Goal: Task Accomplishment & Management: Manage account settings

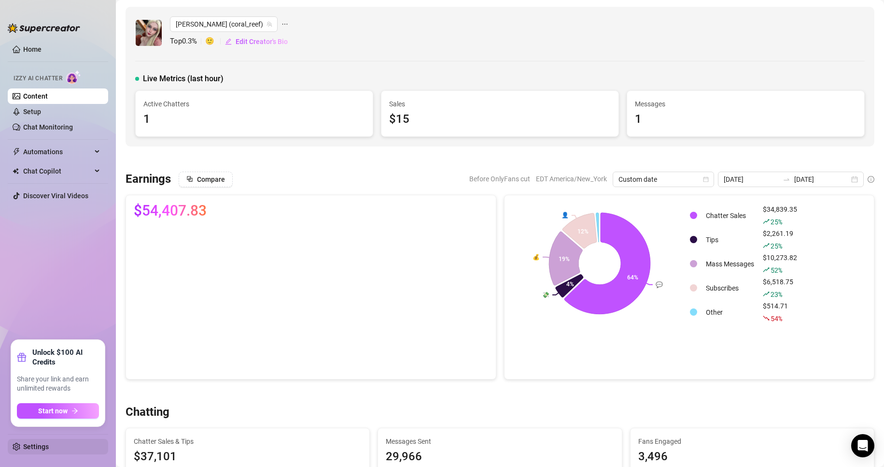
click at [49, 447] on link "Settings" at bounding box center [36, 446] width 26 height 8
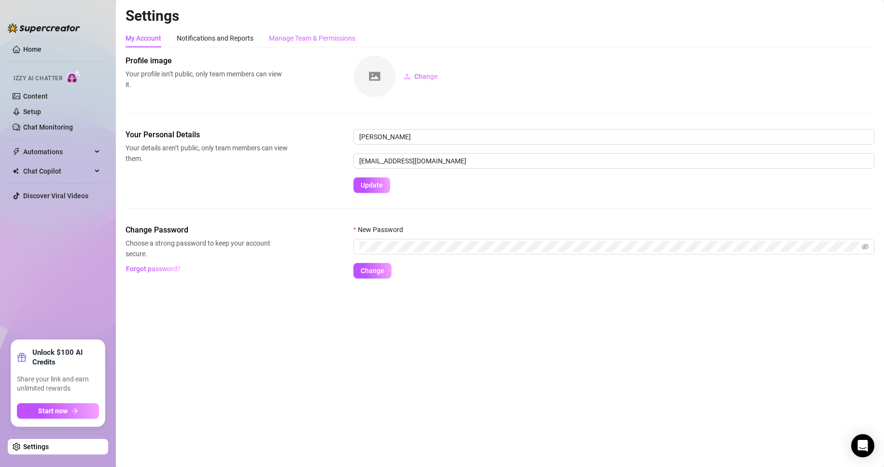
click at [291, 32] on div "Manage Team & Permissions" at bounding box center [312, 38] width 86 height 18
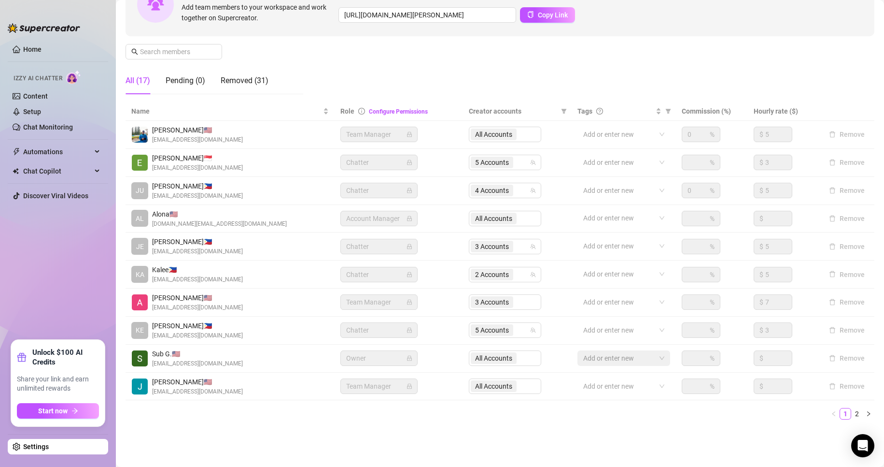
scroll to position [115, 0]
click at [486, 247] on span "3 Accounts" at bounding box center [492, 245] width 34 height 11
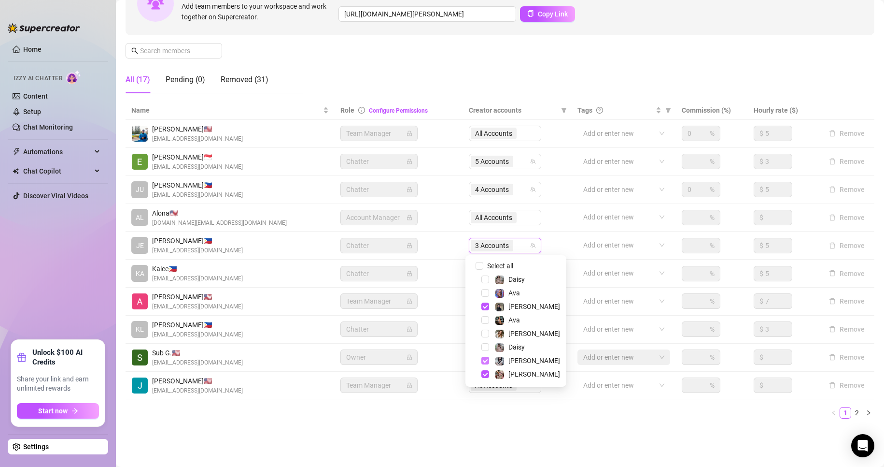
click at [482, 357] on span "Select tree node" at bounding box center [485, 360] width 8 height 8
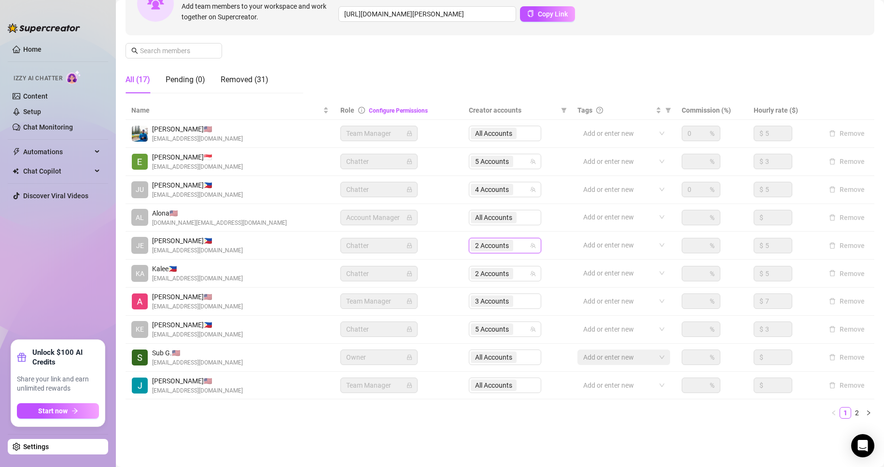
click at [335, 398] on td "Team Manager" at bounding box center [399, 385] width 128 height 28
click at [34, 108] on link "Setup" at bounding box center [32, 112] width 18 height 8
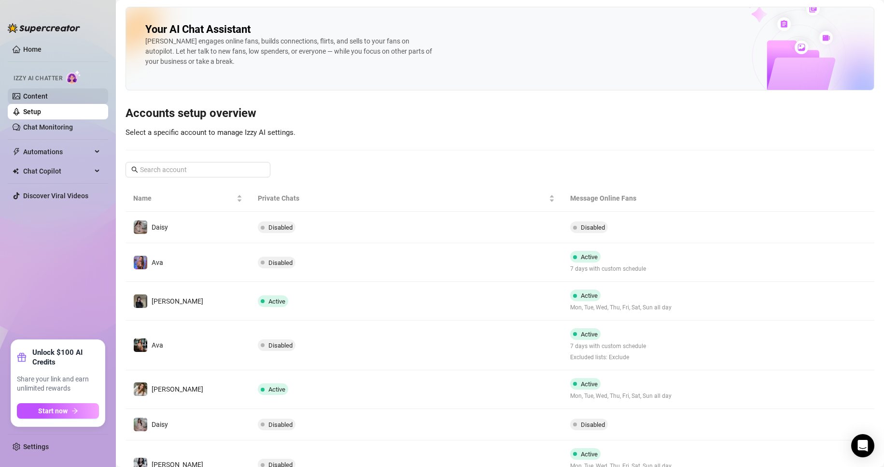
click at [28, 97] on link "Content" at bounding box center [35, 96] width 25 height 8
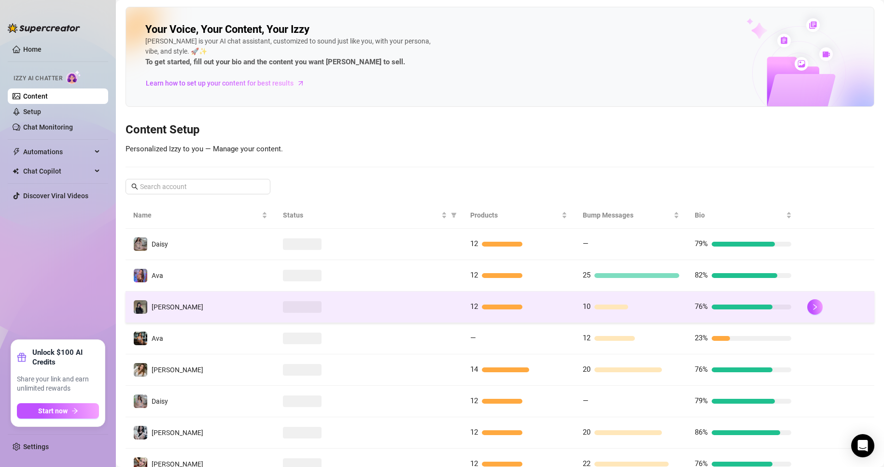
scroll to position [42, 0]
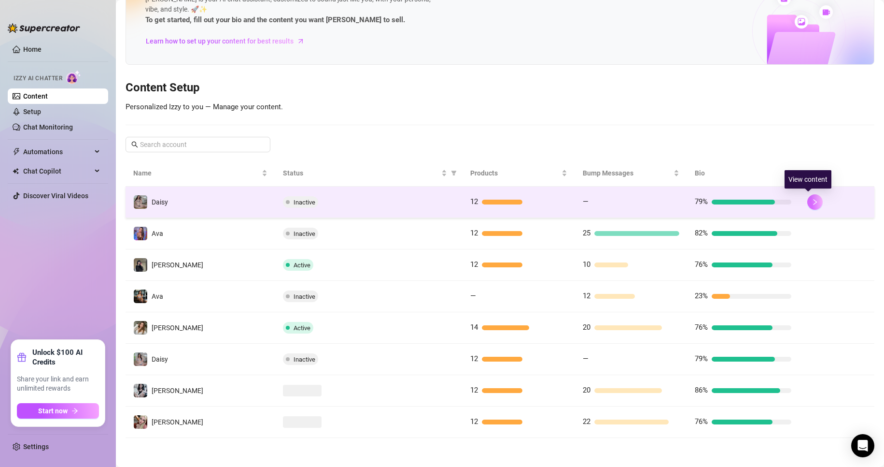
click at [807, 205] on button "button" at bounding box center [814, 201] width 15 height 15
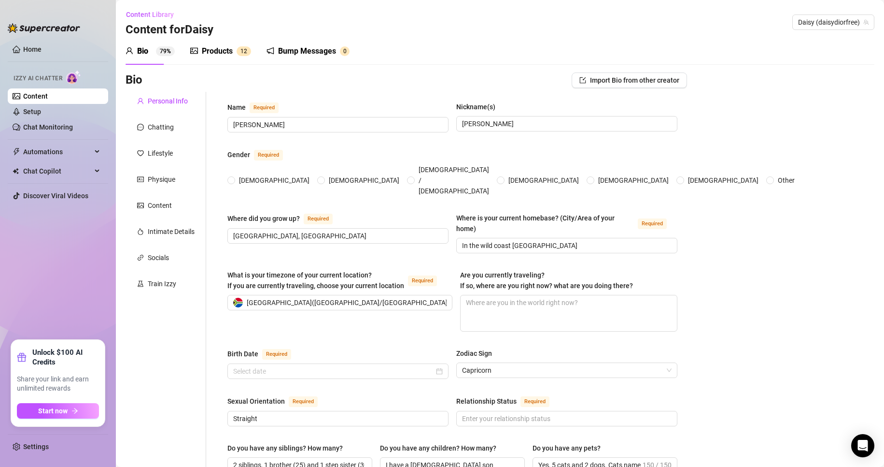
radio input "true"
type input "[DATE]"
click at [213, 57] on div "Products 1 2" at bounding box center [220, 51] width 61 height 27
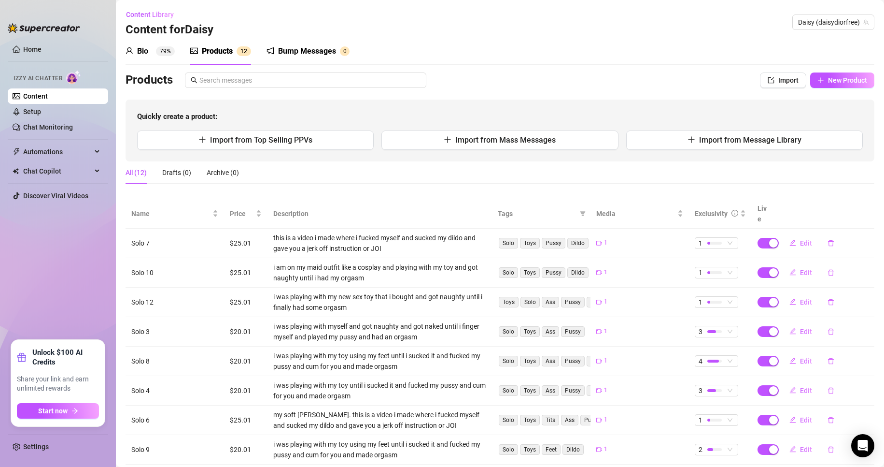
scroll to position [102, 0]
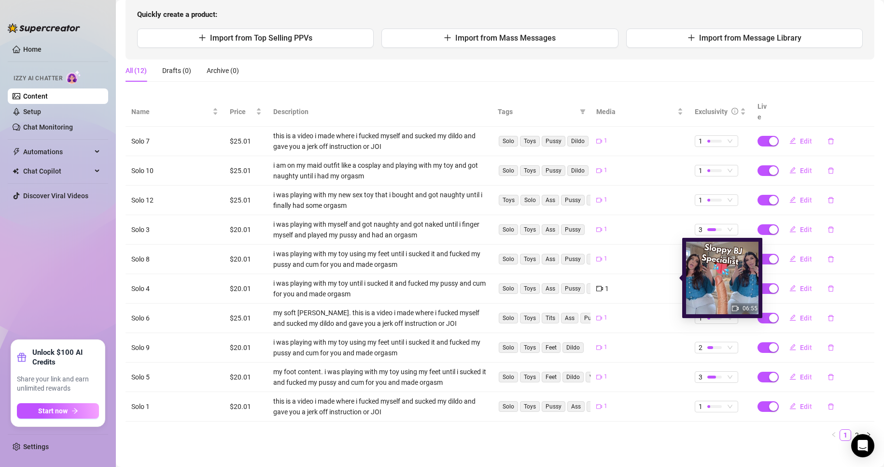
click at [636, 283] on div "1" at bounding box center [639, 288] width 87 height 11
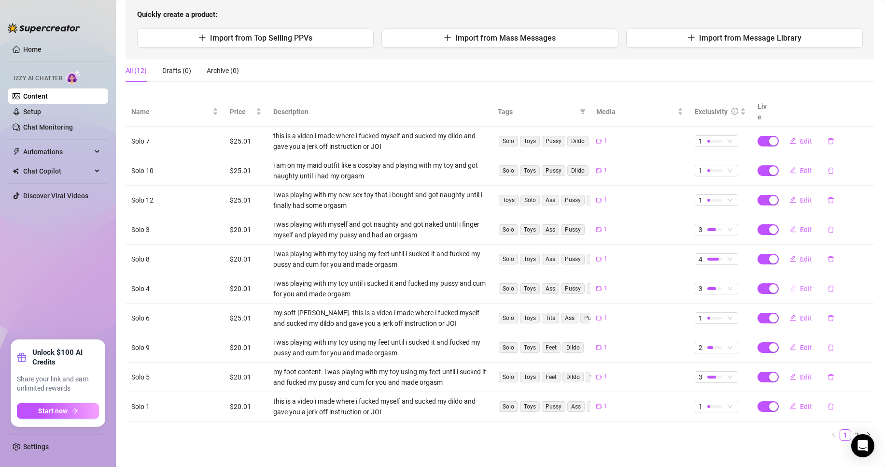
click at [800, 284] on span "Edit" at bounding box center [806, 288] width 12 height 8
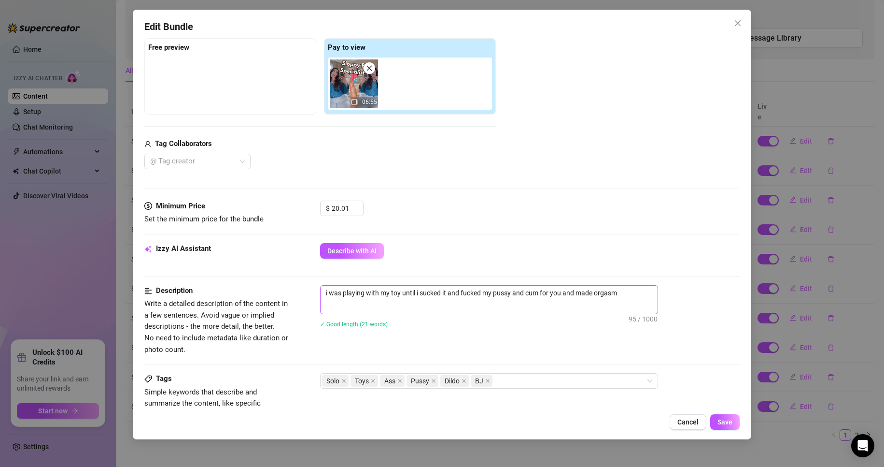
scroll to position [145, 0]
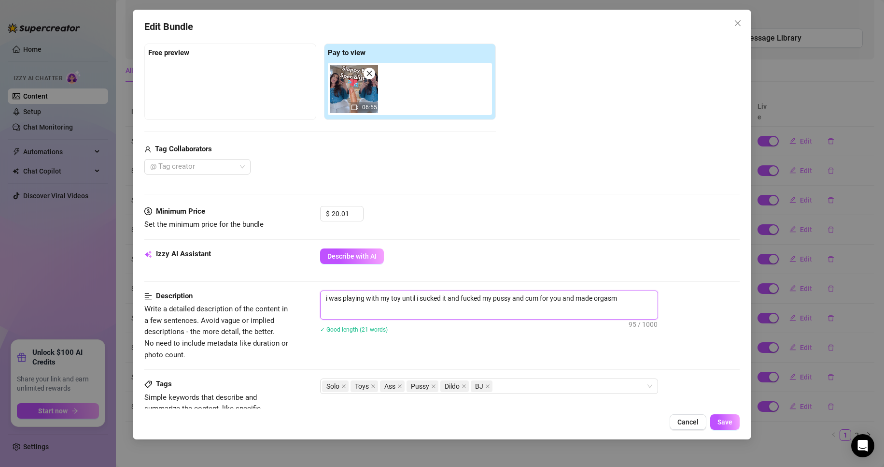
click at [627, 297] on textarea "i was playing with my toy until i sucked it and fucked my pussy and cum for you…" at bounding box center [489, 298] width 337 height 14
type textarea "i was playing with my toy until i sucked it and fucked my pussy and cum for you…"
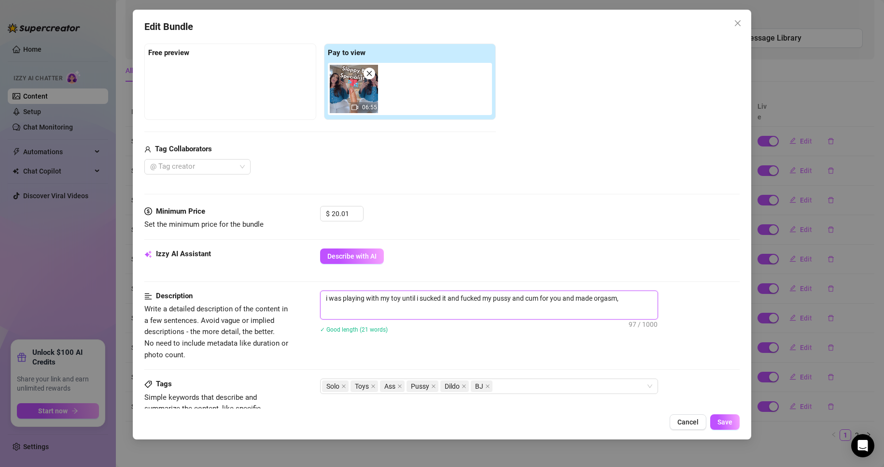
type textarea "i was playing with my toy until i sucked it and fucked my pussy and cum for you…"
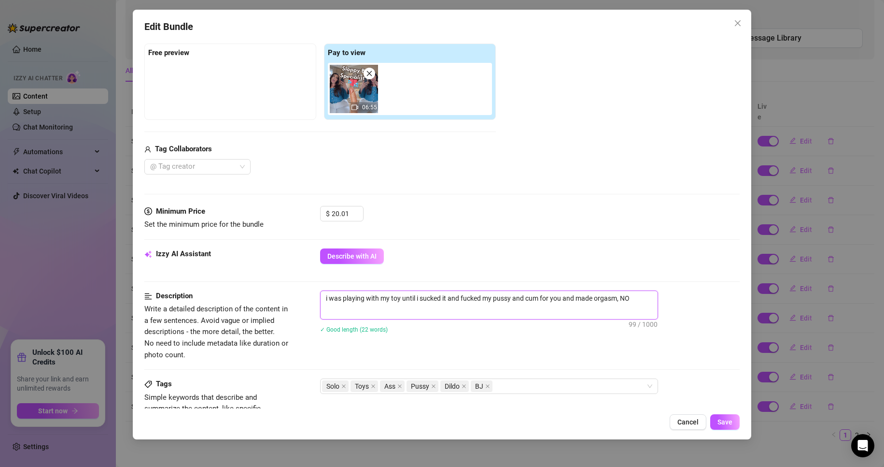
type textarea "i was playing with my toy until i sucked it and fucked my pussy and cum for you…"
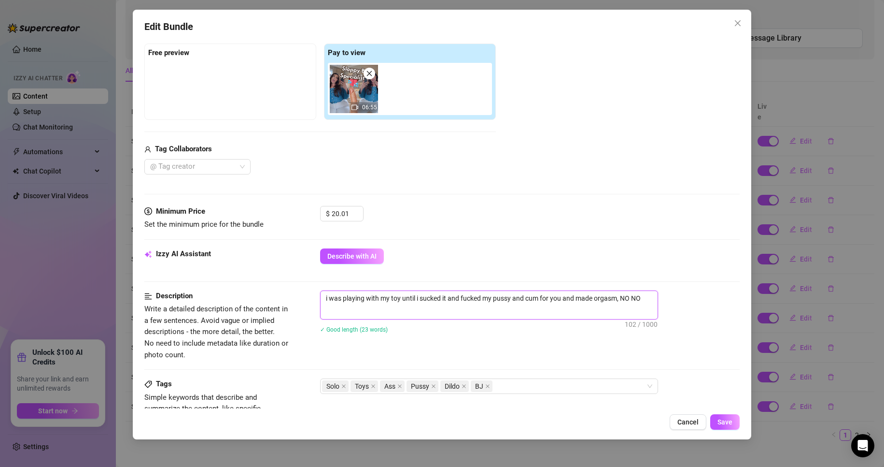
type textarea "i was playing with my toy until i sucked it and fucked my pussy and cum for you…"
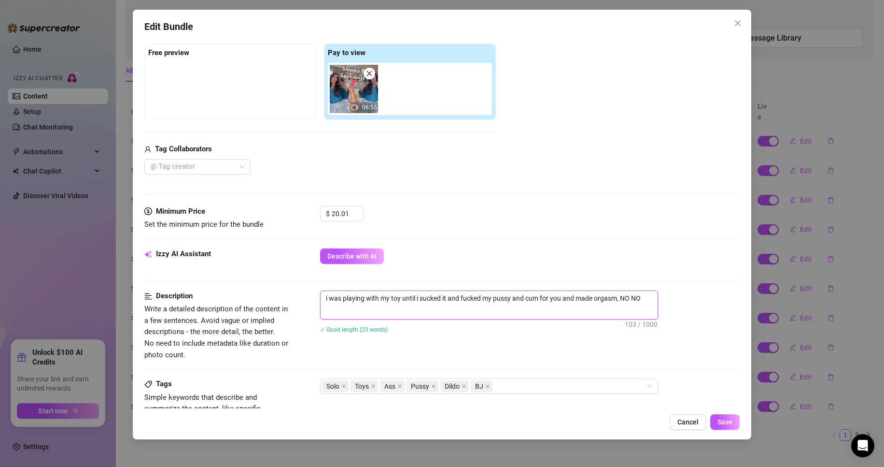
type textarea "i was playing with my toy until i sucked it and fucked my pussy and cum for you…"
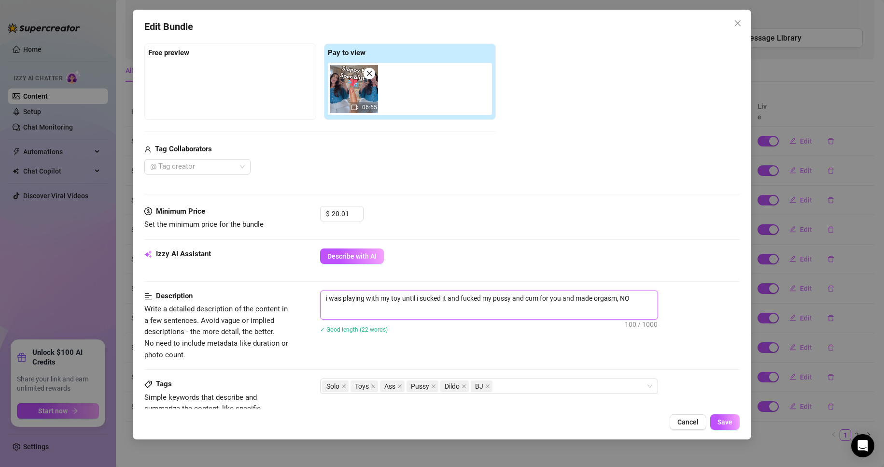
type textarea "i was playing with my toy until i sucked it and fucked my pussy and cum for you…"
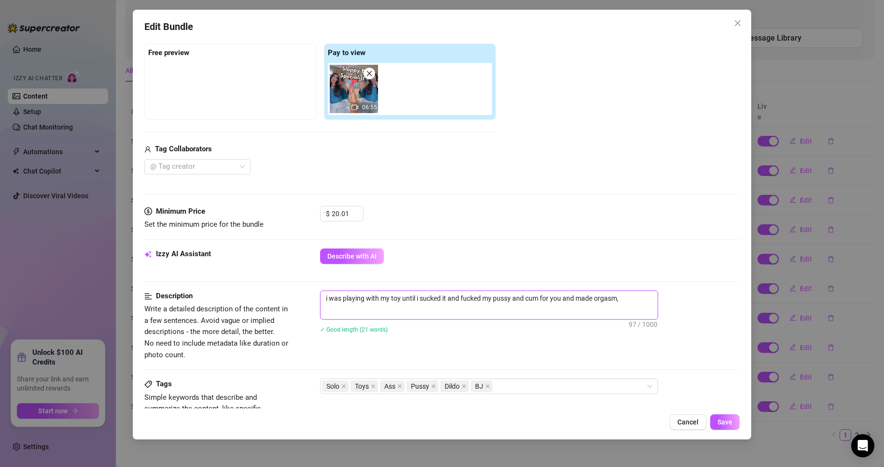
type textarea "i was playing with my toy until i sucked it and fucked my pussy and cum for you…"
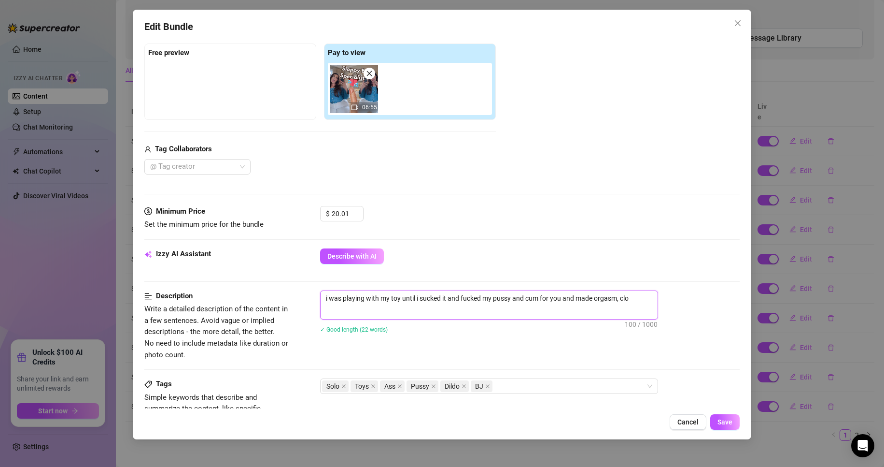
type textarea "i was playing with my toy until i sucked it and fucked my pussy and cum for you…"
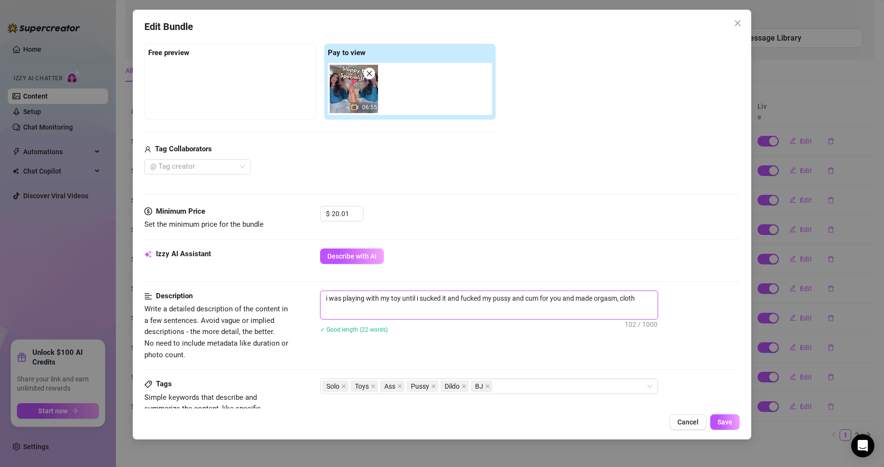
type textarea "i was playing with my toy until i sucked it and fucked my pussy and cum for you…"
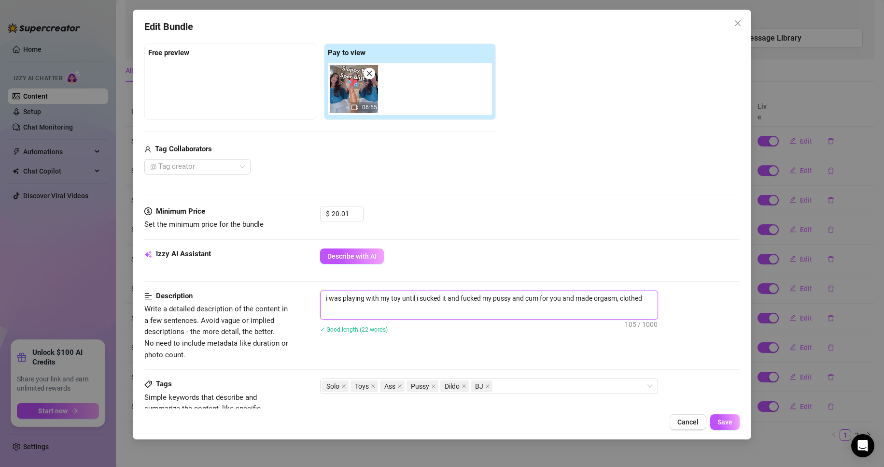
type textarea "i was playing with my toy until i sucked it and fucked my pussy and cum for you…"
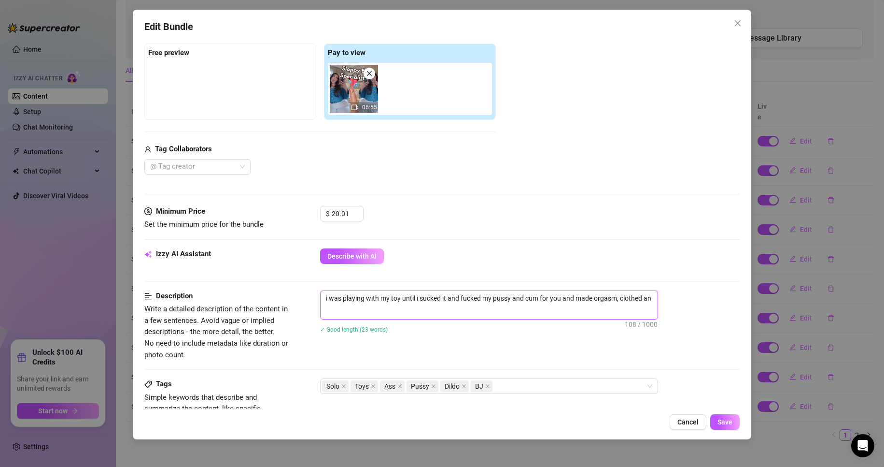
type textarea "i was playing with my toy until i sucked it and fucked my pussy and cum for you…"
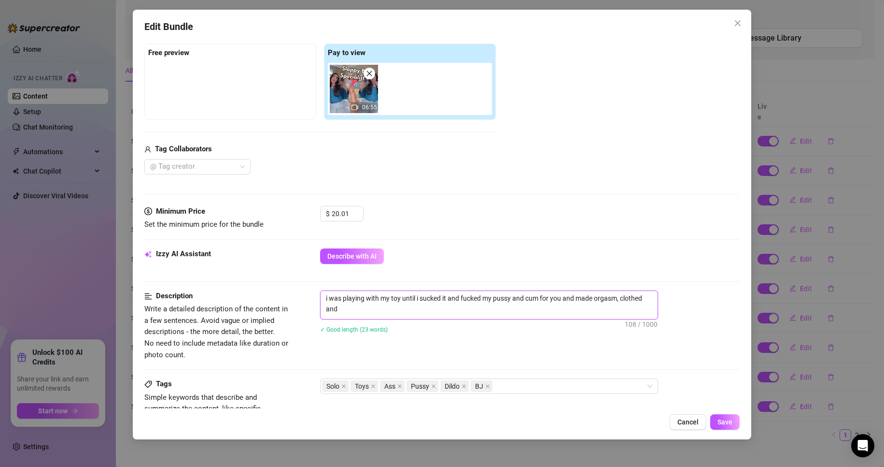
type textarea "i was playing with my toy until i sucked it and fucked my pussy and cum for you…"
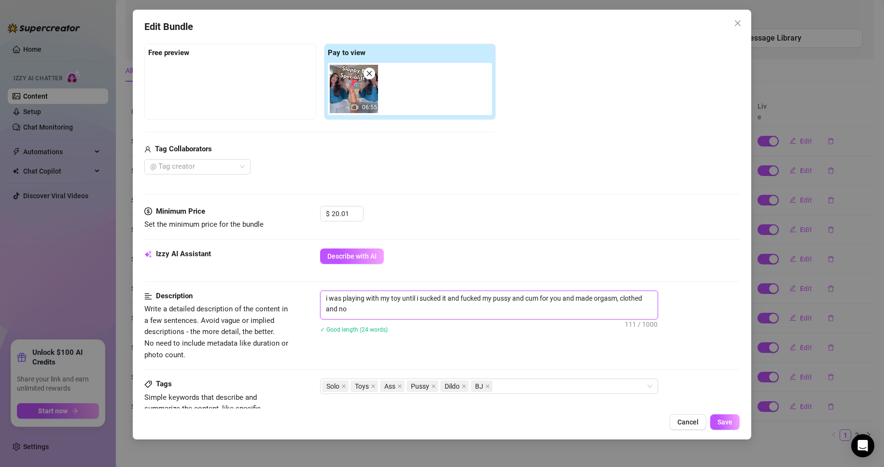
type textarea "i was playing with my toy until i sucked it and fucked my pussy and cum for you…"
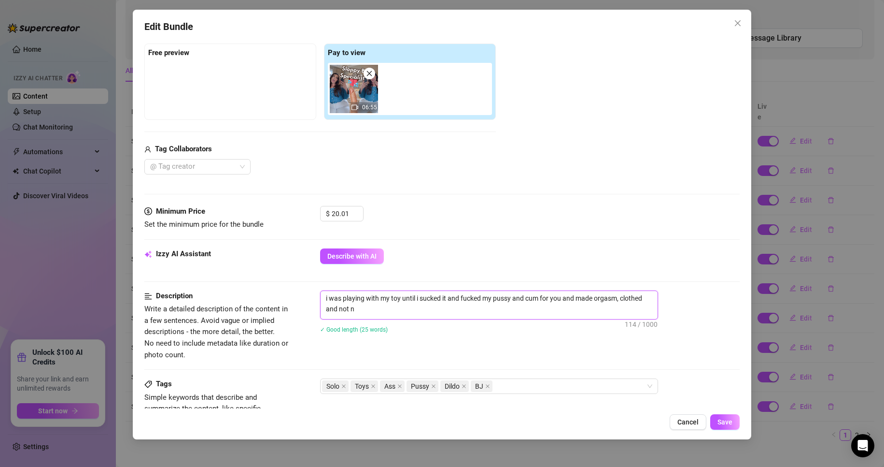
type textarea "i was playing with my toy until i sucked it and fucked my pussy and cum for you…"
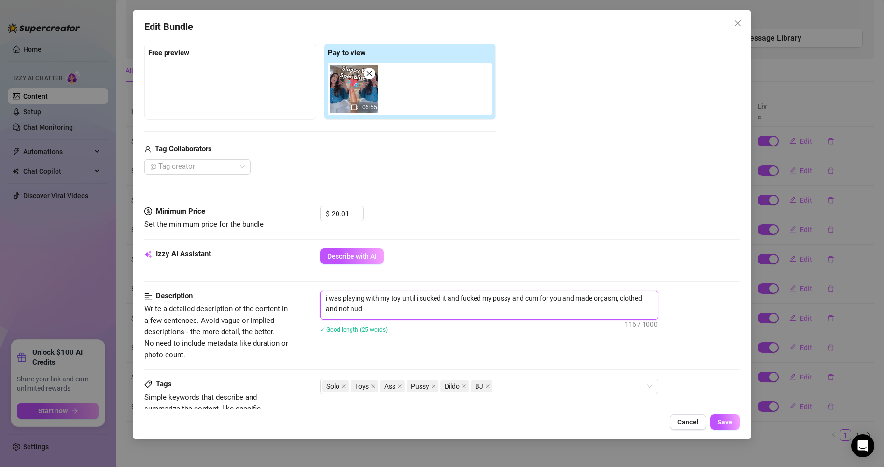
type textarea "i was playing with my toy until i sucked it and fucked my pussy and cum for you…"
drag, startPoint x: 366, startPoint y: 308, endPoint x: 340, endPoint y: 306, distance: 26.2
click at [340, 306] on textarea "i was playing with my toy until i sucked it and fucked my pussy and cum for you…" at bounding box center [489, 303] width 337 height 25
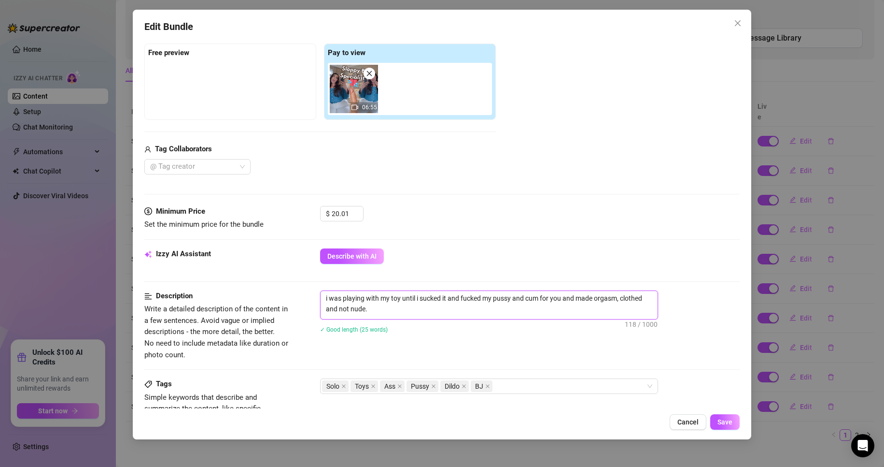
click at [366, 307] on textarea "i was playing with my toy until i sucked it and fucked my pussy and cum for you…" at bounding box center [489, 303] width 337 height 25
type textarea "i was playing with my toy until i sucked it and fucked my pussy and cum for you…"
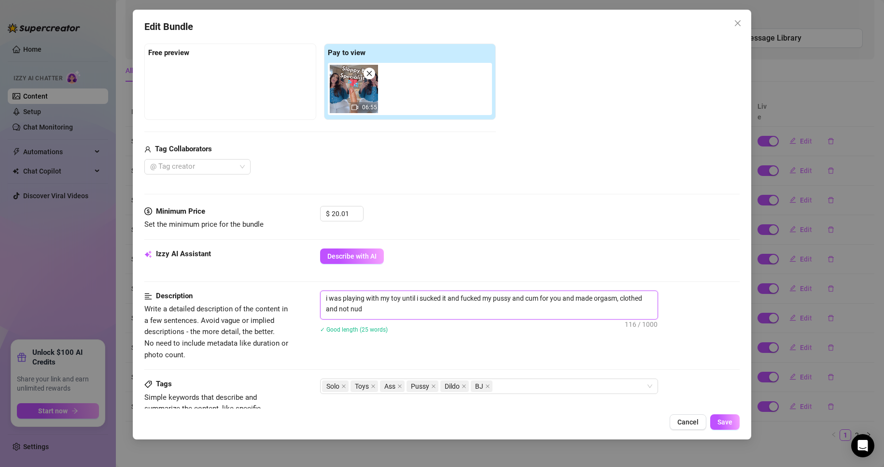
type textarea "i was playing with my toy until i sucked it and fucked my pussy and cum for you…"
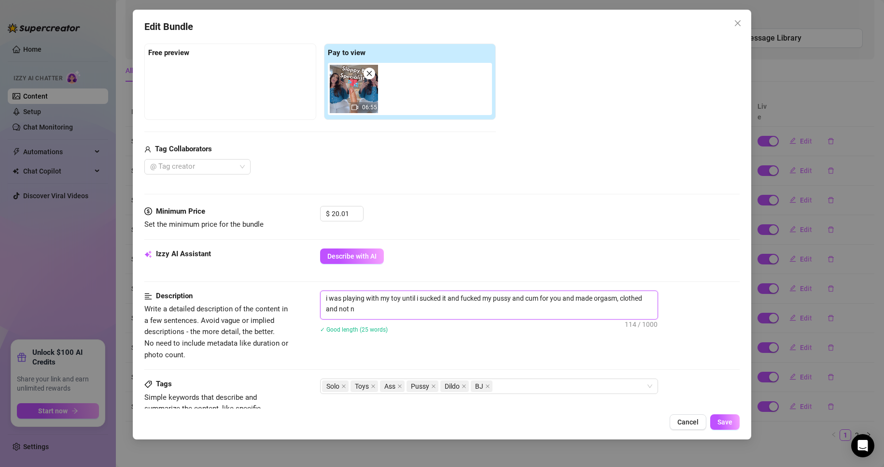
type textarea "i was playing with my toy until i sucked it and fucked my pussy and cum for you…"
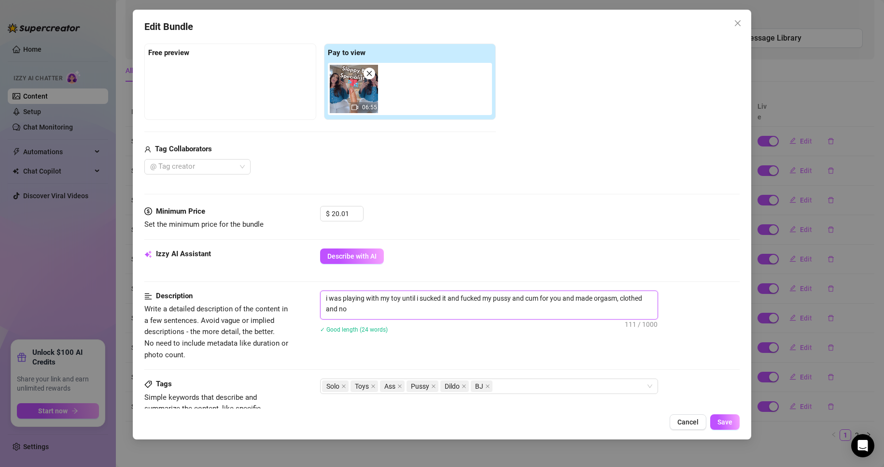
type textarea "i was playing with my toy until i sucked it and fucked my pussy and cum for you…"
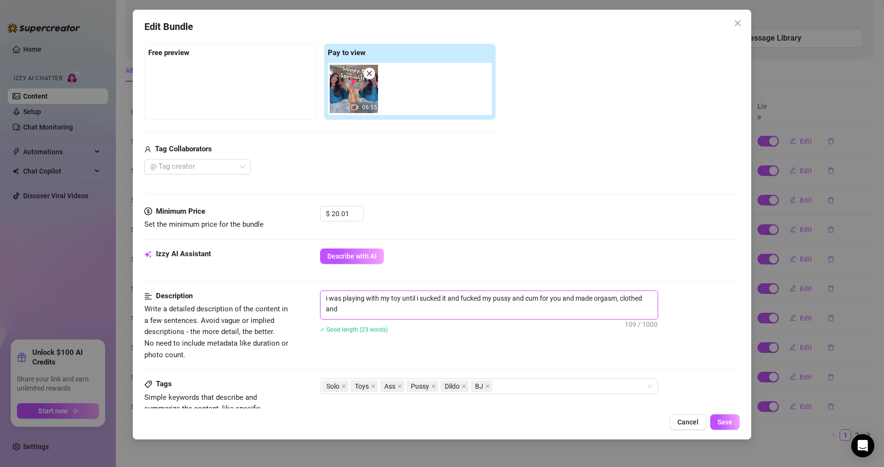
type textarea "i was playing with my toy until i sucked it and fucked my pussy and cum for you…"
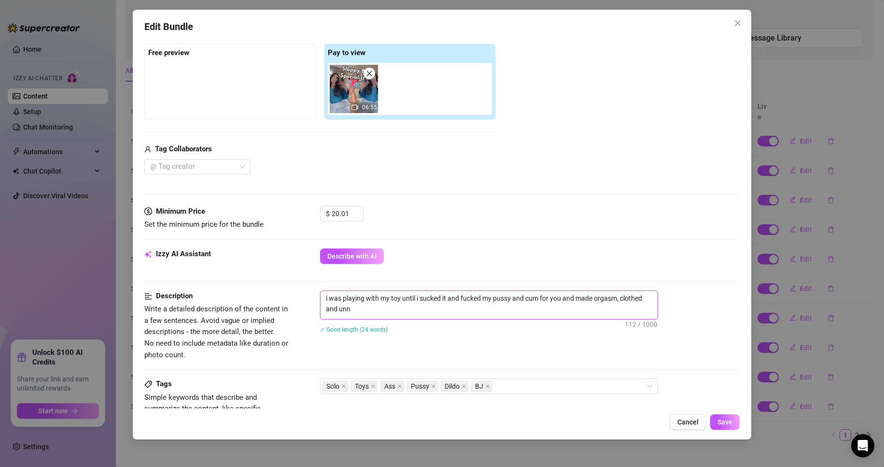
type textarea "i was playing with my toy until i sucked it and fucked my pussy and cum for you…"
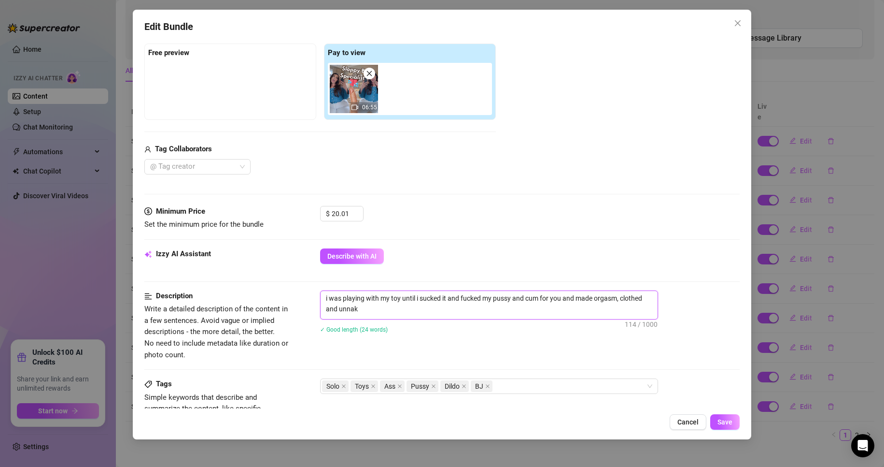
type textarea "i was playing with my toy until i sucked it and fucked my pussy and cum for you…"
click at [354, 311] on textarea "i was playing with my toy until i sucked it and fucked my pussy and cum for you…" at bounding box center [489, 303] width 337 height 25
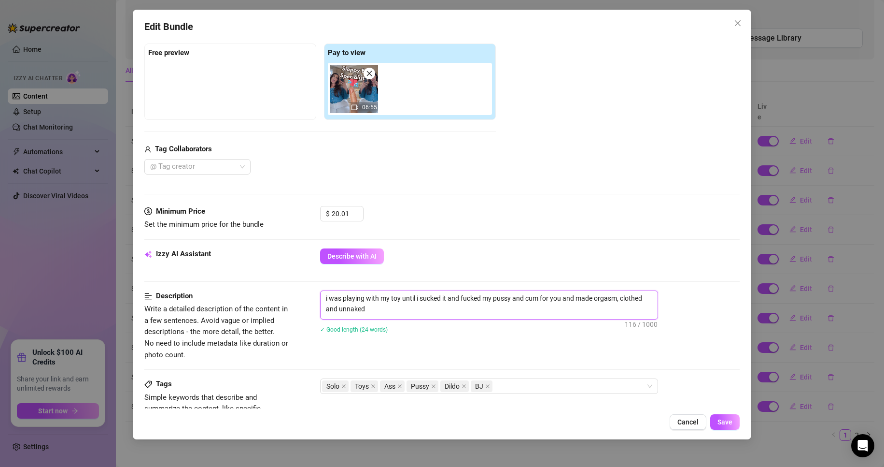
type textarea "i was playing with my toy until i sucked it and fucked my pussy and cum for you…"
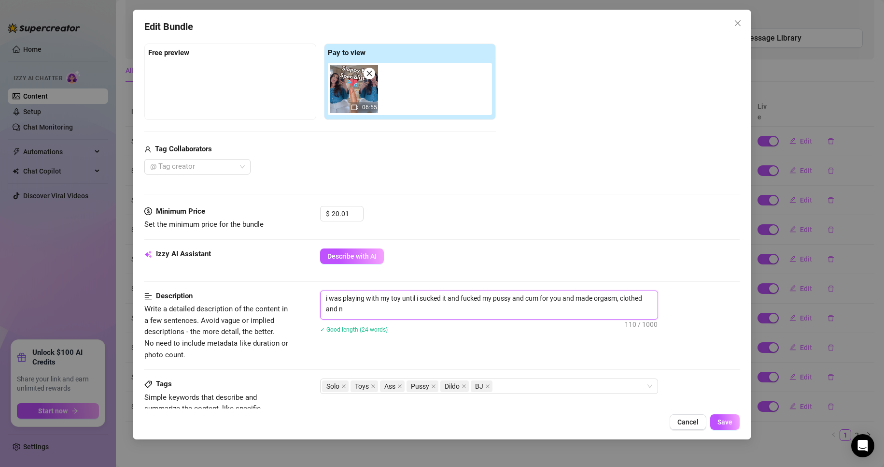
type textarea "i was playing with my toy until i sucked it and fucked my pussy and cum for you…"
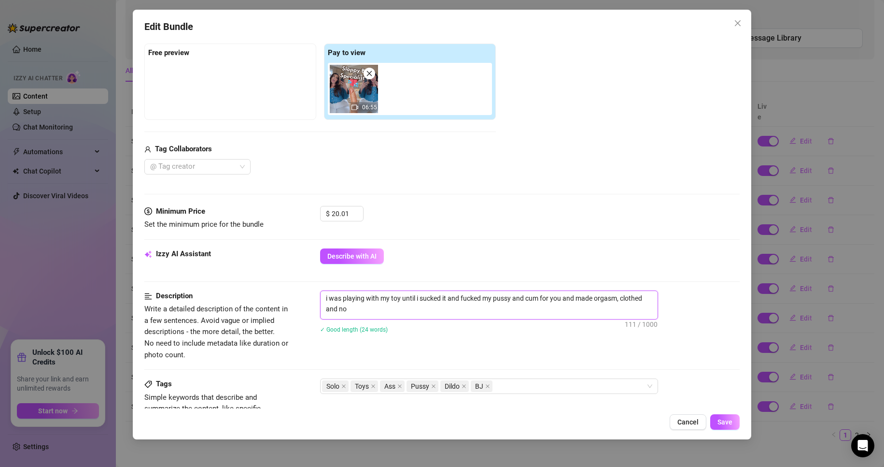
type textarea "i was playing with my toy until i sucked it and fucked my pussy and cum for you…"
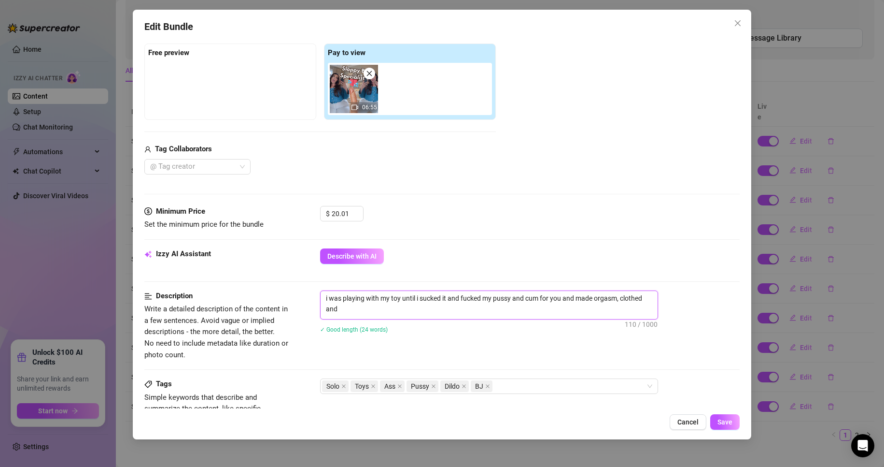
type textarea "i was playing with my toy until i sucked it and fucked my pussy and cum for you…"
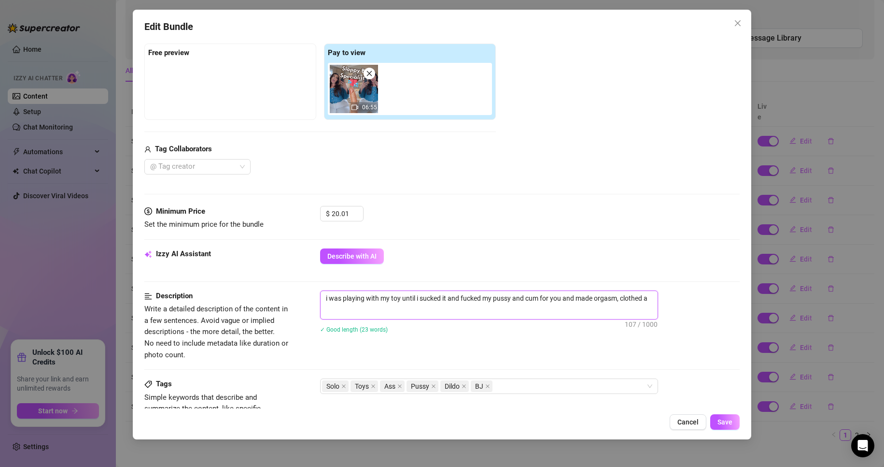
type textarea "i was playing with my toy until i sucked it and fucked my pussy and cum for you…"
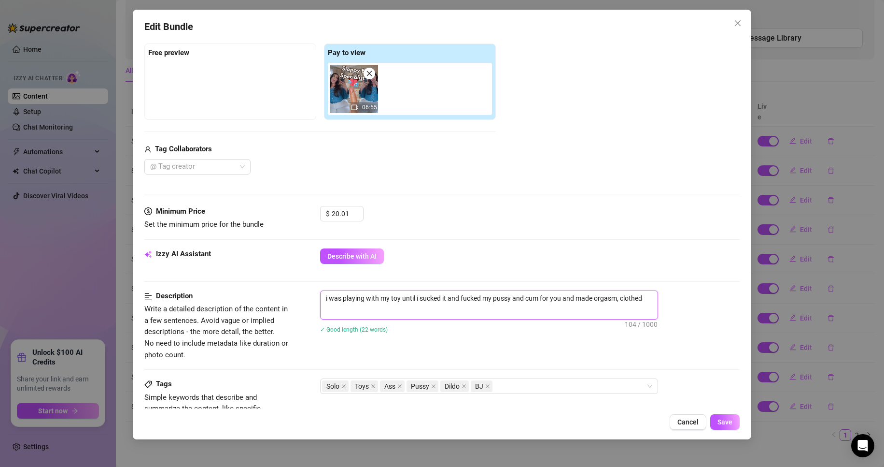
type textarea "i was playing with my toy until i sucked it and fucked my pussy and cum for you…"
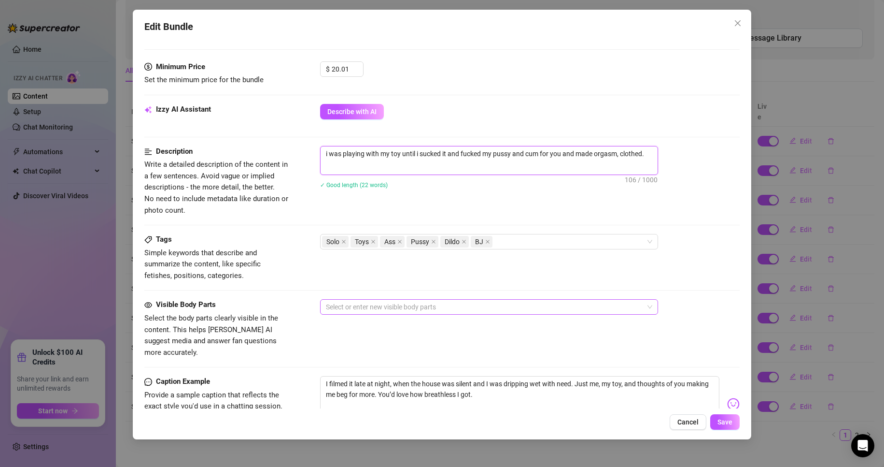
scroll to position [441, 0]
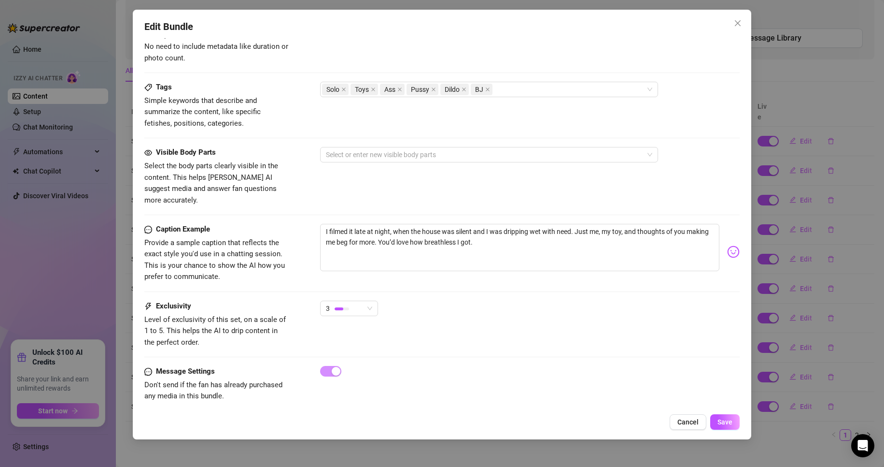
type textarea "i was playing with my toy until i sucked it and fucked my pussy and cum for you…"
drag, startPoint x: 506, startPoint y: 217, endPoint x: 574, endPoint y: 217, distance: 67.6
click at [574, 224] on textarea "I filmed it late at night, when the house was silent and I was dripping wet wit…" at bounding box center [520, 247] width 400 height 47
type textarea "I filmed it late at night, when the house was silent and I was h Just me, my to…"
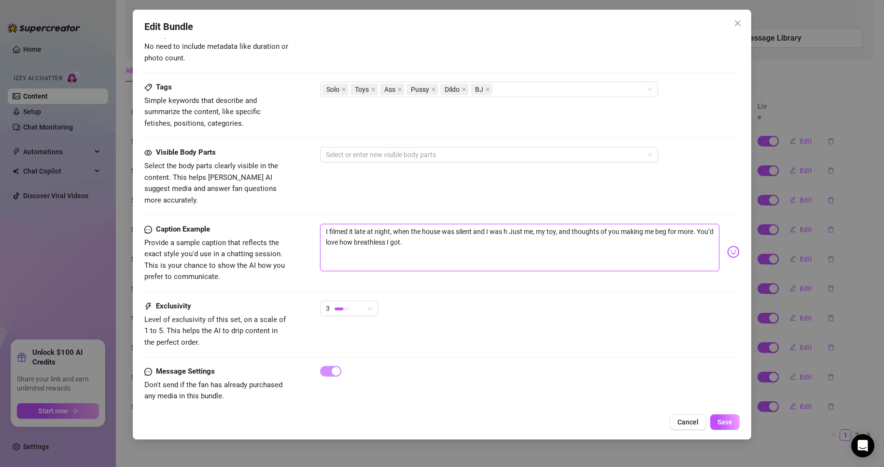
type textarea "I filmed it late at night, when the house was silent and I was ho Just me, my t…"
type textarea "I filmed it late at night, when the house was silent and I was hor Just me, my …"
type textarea "I filmed it late at night, when the house was silent and I was horn Just me, my…"
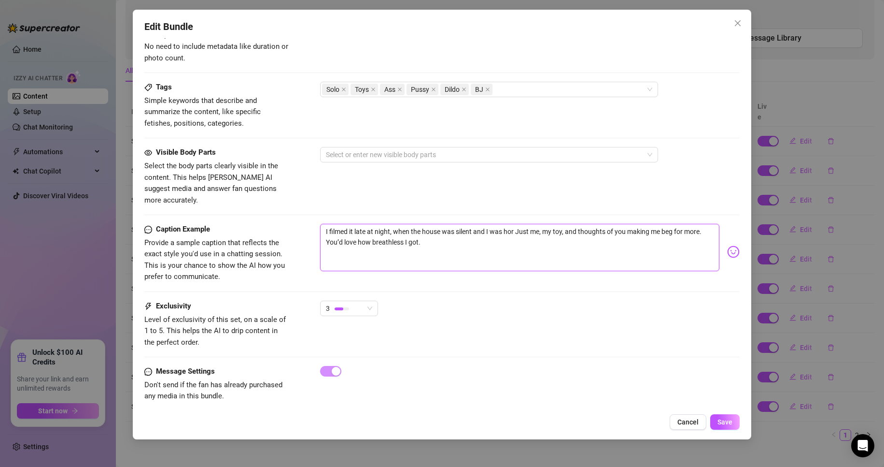
type textarea "I filmed it late at night, when the house was silent and I was horn Just me, my…"
type textarea "I filmed it late at night, when the house was silent and I was horny Just me, m…"
click at [718, 424] on button "Save" at bounding box center [724, 421] width 29 height 15
